Goal: Contribute content: Add original content to the website for others to see

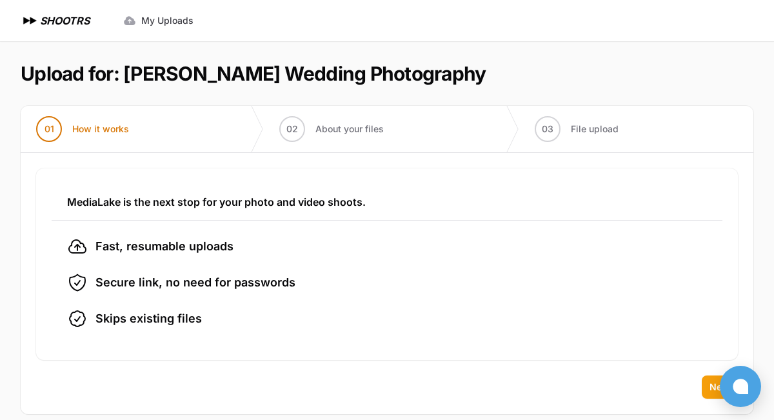
click at [714, 389] on span "Next" at bounding box center [720, 387] width 21 height 13
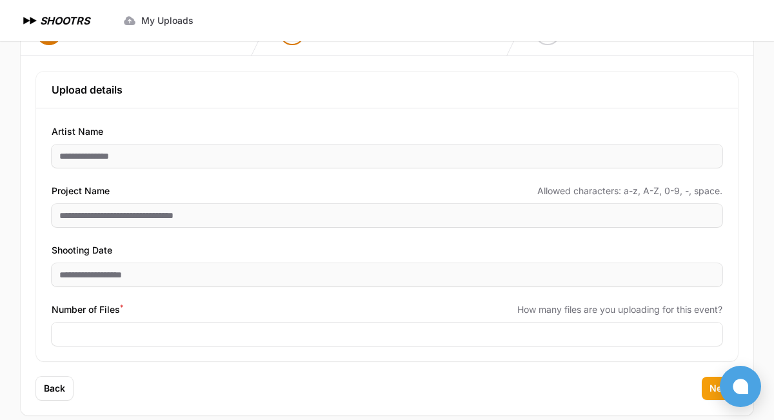
scroll to position [106, 0]
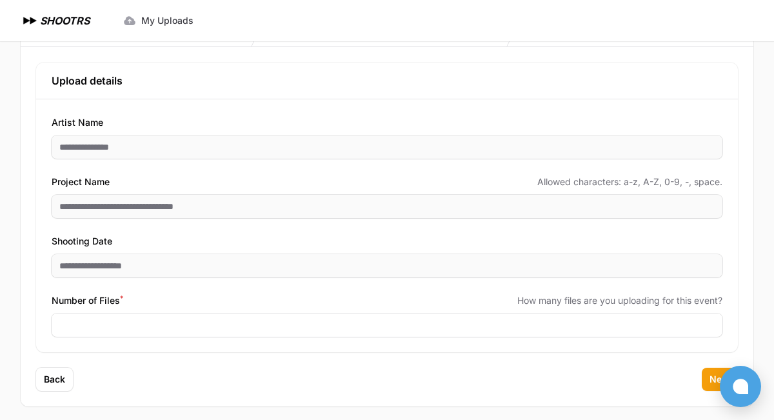
click at [707, 387] on button "Next" at bounding box center [720, 379] width 36 height 23
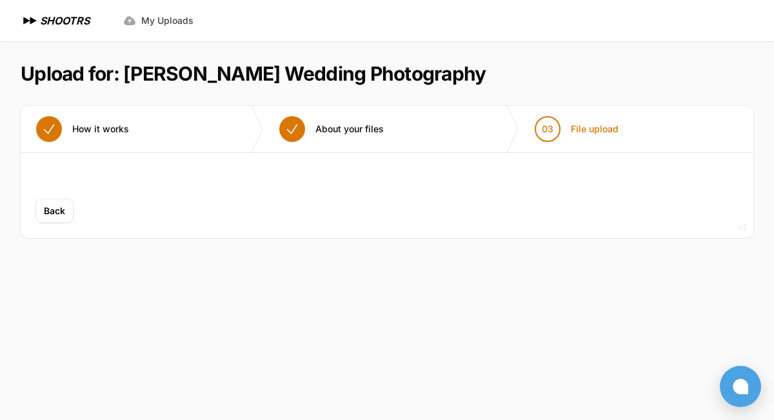
click at [354, 131] on span "About your files" at bounding box center [350, 129] width 68 height 13
click at [66, 213] on button "Back" at bounding box center [54, 210] width 37 height 23
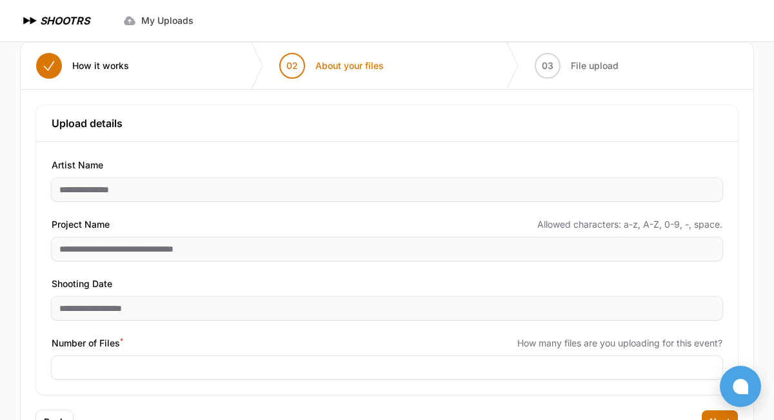
scroll to position [113, 0]
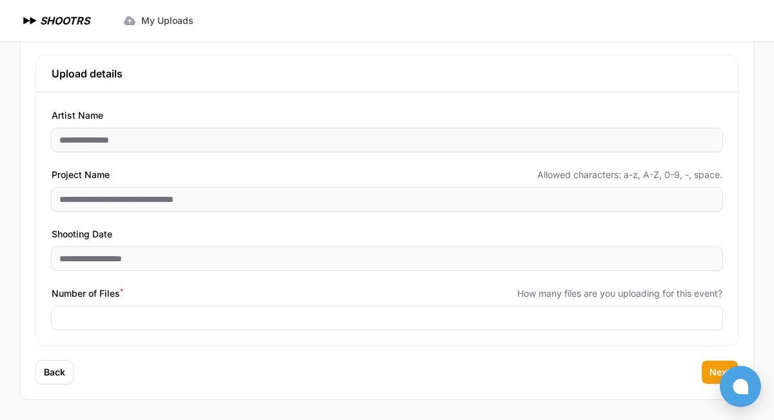
click at [711, 368] on span "Next" at bounding box center [720, 372] width 21 height 13
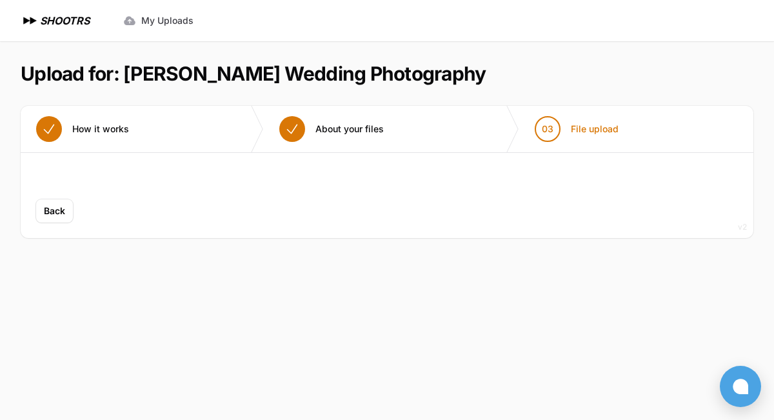
click at [290, 228] on div "Back Next" at bounding box center [387, 218] width 733 height 39
click at [291, 227] on div "Back Next" at bounding box center [387, 218] width 733 height 39
click at [163, 22] on span "My Uploads" at bounding box center [167, 20] width 52 height 13
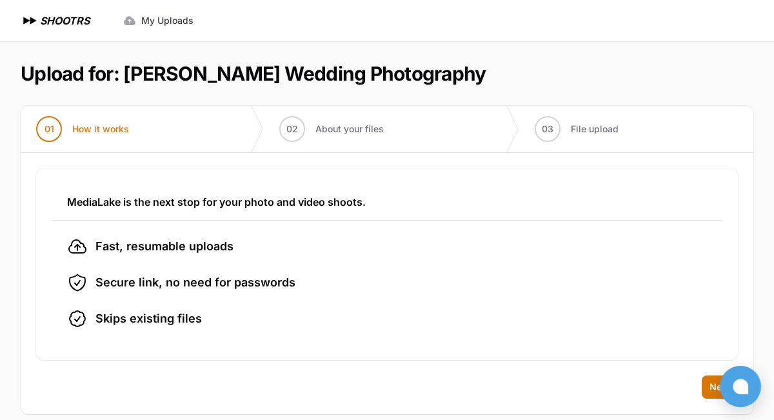
scroll to position [15, 0]
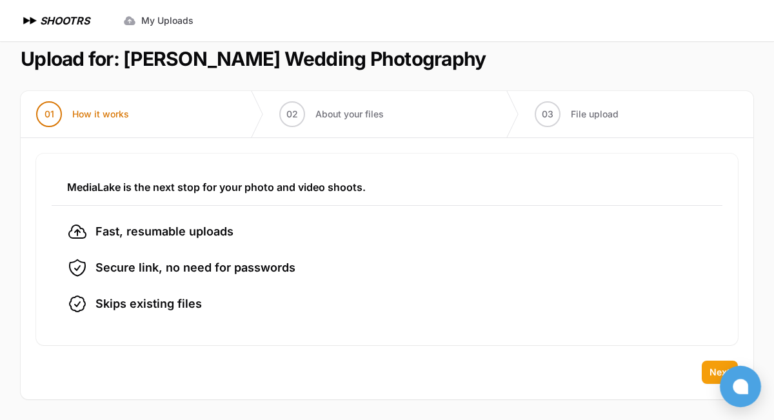
click at [714, 370] on span "Next" at bounding box center [720, 372] width 21 height 13
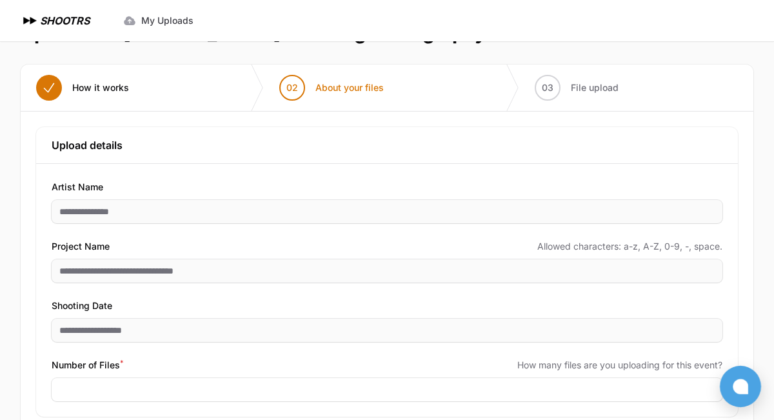
scroll to position [106, 0]
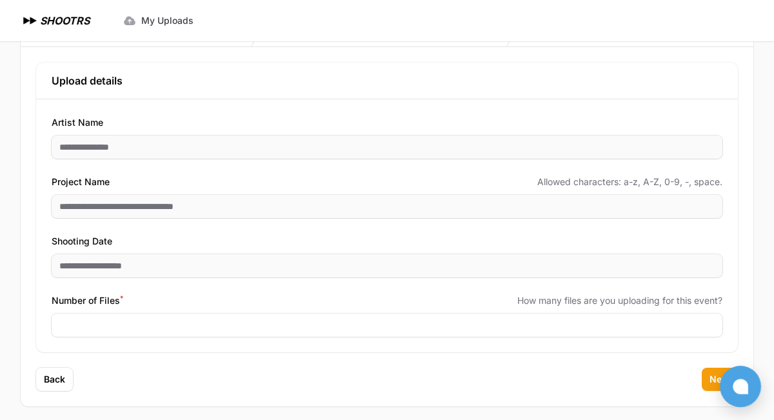
click at [712, 375] on span "Next" at bounding box center [720, 379] width 21 height 13
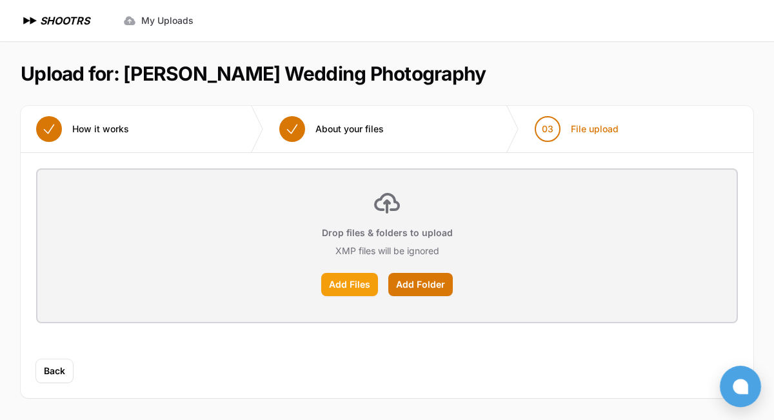
click at [343, 286] on label "Add Files" at bounding box center [349, 284] width 57 height 23
click at [0, 0] on input "Add Files" at bounding box center [0, 0] width 0 height 0
click at [410, 284] on label "Add Folder" at bounding box center [421, 284] width 65 height 23
click at [0, 0] on input "Add Folder" at bounding box center [0, 0] width 0 height 0
click at [331, 282] on label "Add Files" at bounding box center [349, 284] width 57 height 23
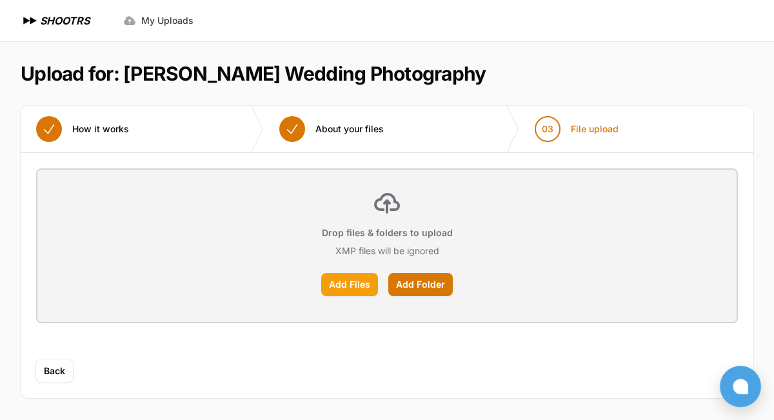
click at [0, 0] on input "Add Files" at bounding box center [0, 0] width 0 height 0
click at [438, 289] on label "Add Folder" at bounding box center [421, 284] width 65 height 23
click at [0, 0] on input "Add Folder" at bounding box center [0, 0] width 0 height 0
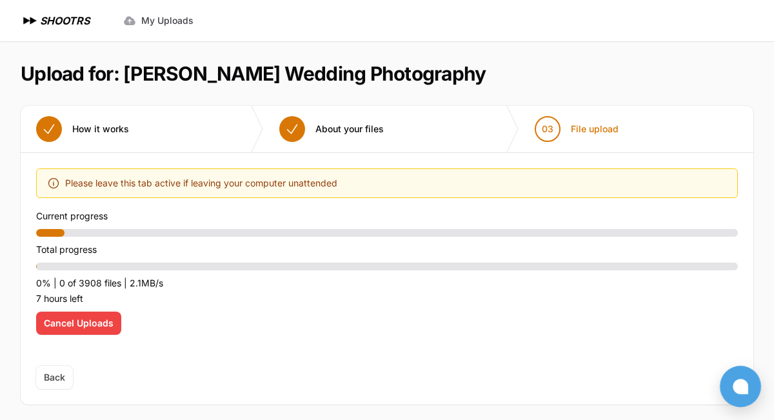
click at [103, 320] on span "Cancel Uploads" at bounding box center [79, 323] width 70 height 13
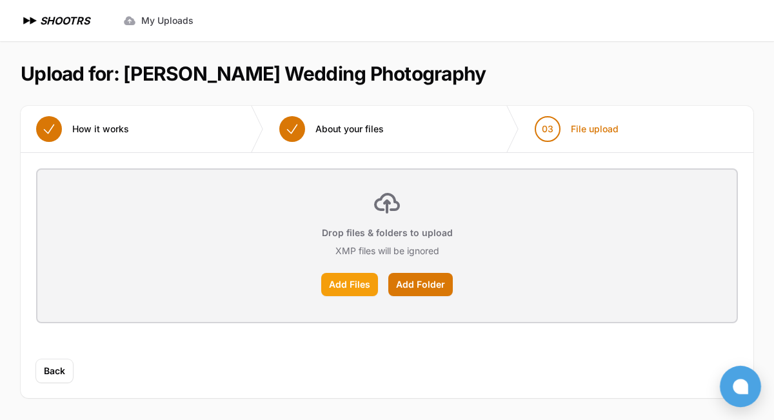
click at [361, 286] on label "Add Files" at bounding box center [349, 284] width 57 height 23
click at [0, 0] on input "Add Files" at bounding box center [0, 0] width 0 height 0
